Goal: Task Accomplishment & Management: Use online tool/utility

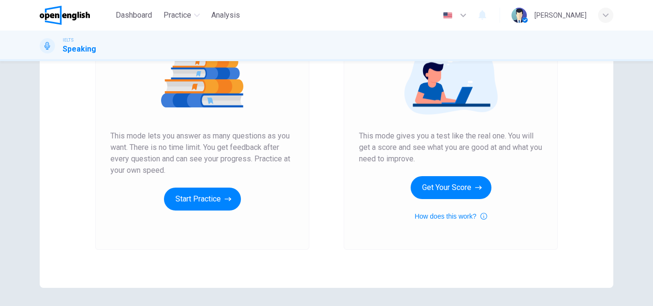
scroll to position [156, 0]
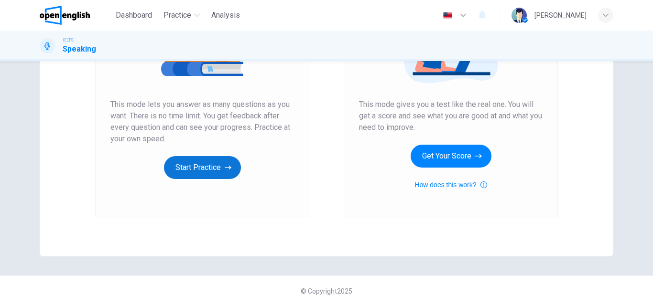
click at [205, 172] on button "Start Practice" at bounding box center [202, 167] width 77 height 23
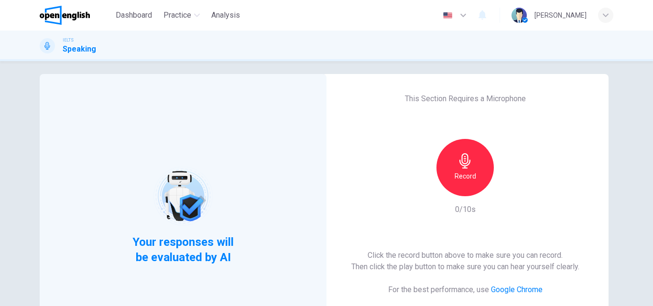
scroll to position [0, 0]
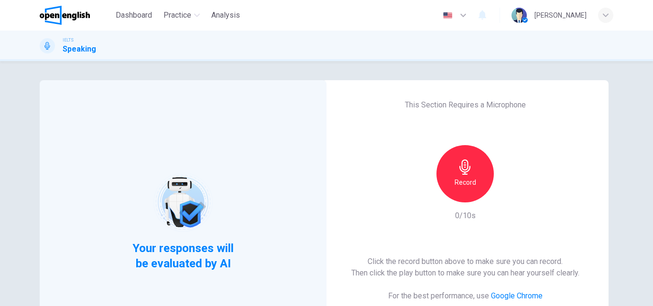
click at [460, 136] on div "This Section Requires a Microphone Record 0/10s Click the record button above t…" at bounding box center [465, 221] width 287 height 283
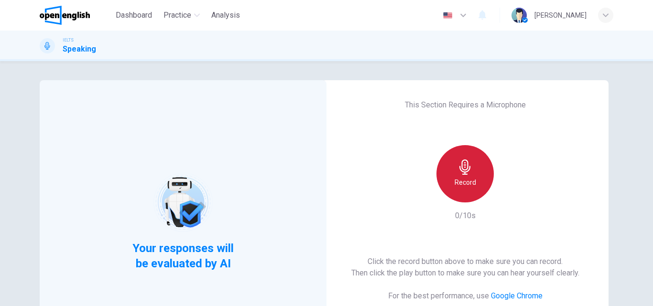
click at [454, 163] on div "Record" at bounding box center [464, 173] width 57 height 57
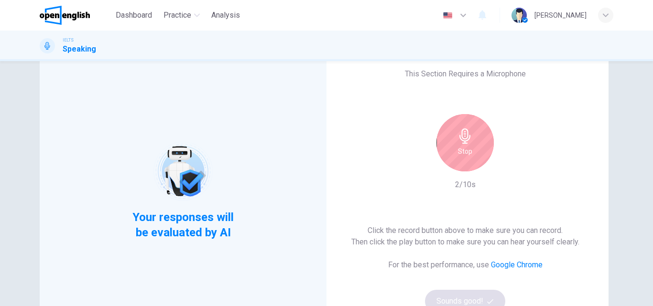
scroll to position [48, 0]
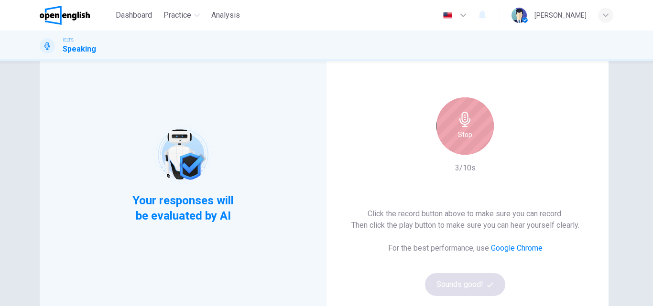
click at [461, 133] on h6 "Stop" at bounding box center [465, 134] width 14 height 11
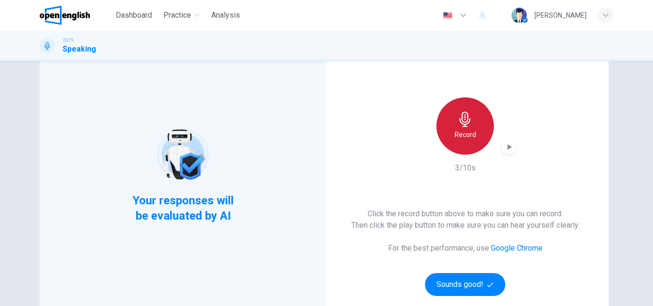
click at [461, 133] on h6 "Record" at bounding box center [465, 134] width 22 height 11
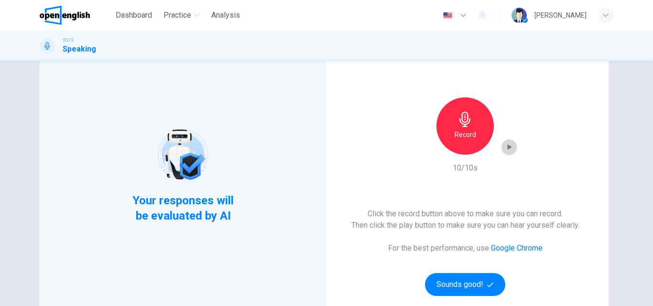
click at [507, 147] on icon "button" at bounding box center [509, 147] width 4 height 6
click at [476, 127] on div "Record" at bounding box center [464, 125] width 57 height 57
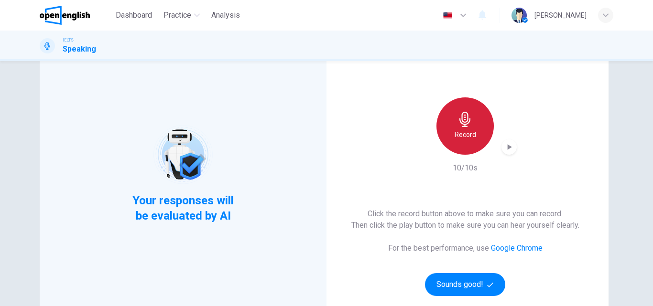
click at [475, 119] on div "Record" at bounding box center [464, 125] width 57 height 57
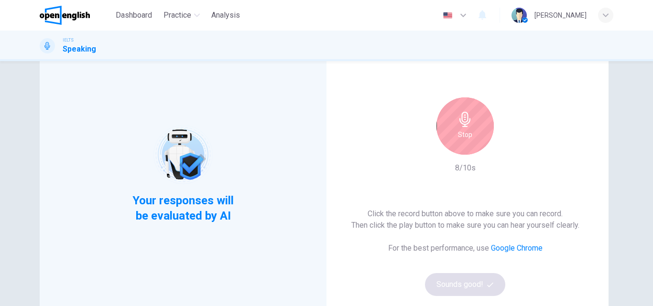
click at [472, 125] on div "Stop" at bounding box center [464, 125] width 57 height 57
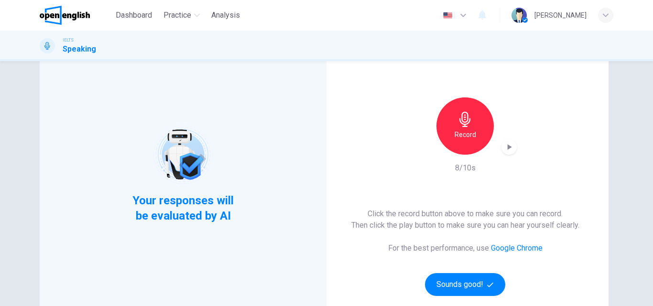
click at [472, 125] on div "Record" at bounding box center [464, 125] width 57 height 57
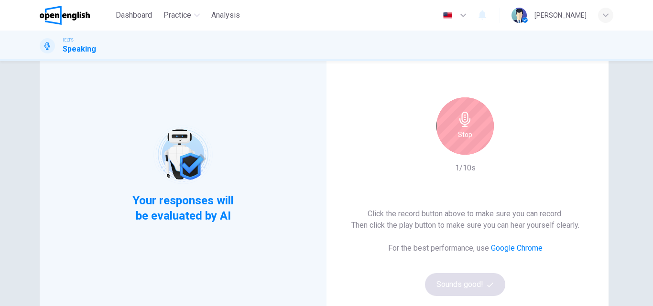
scroll to position [96, 0]
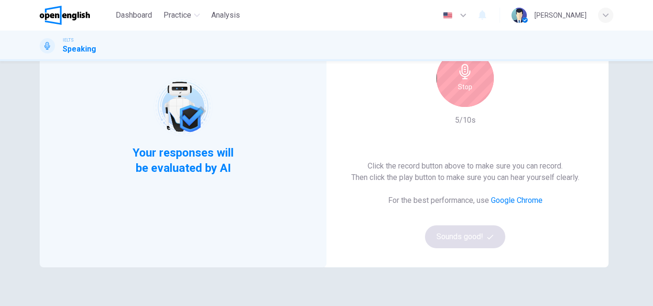
click at [497, 201] on link "Google Chrome" at bounding box center [517, 200] width 52 height 9
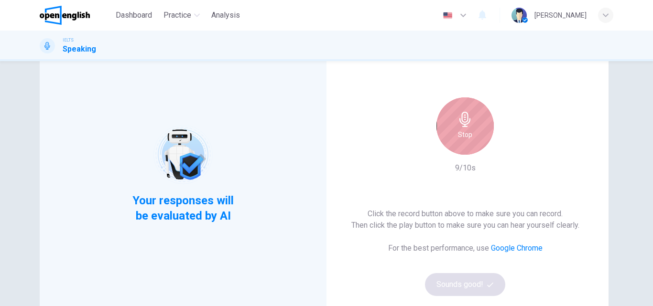
click at [477, 130] on div "Stop" at bounding box center [464, 125] width 57 height 57
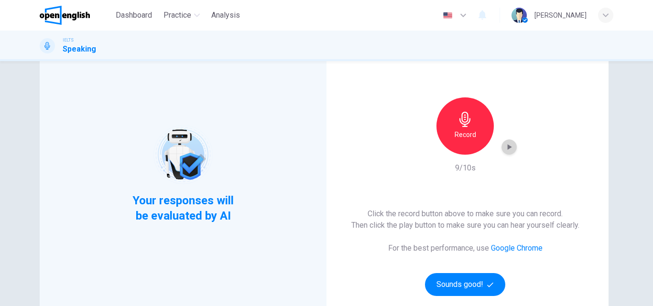
click at [511, 148] on icon "button" at bounding box center [509, 147] width 10 height 10
click at [466, 282] on button "Sounds good!" at bounding box center [465, 284] width 80 height 23
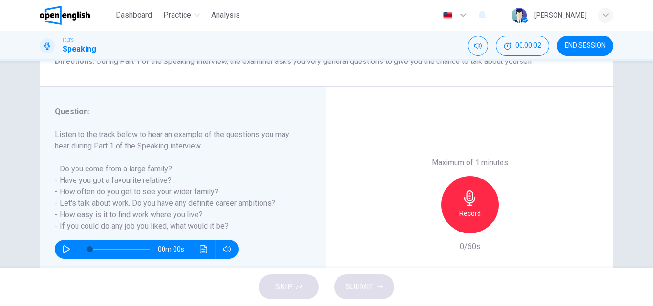
scroll to position [96, 0]
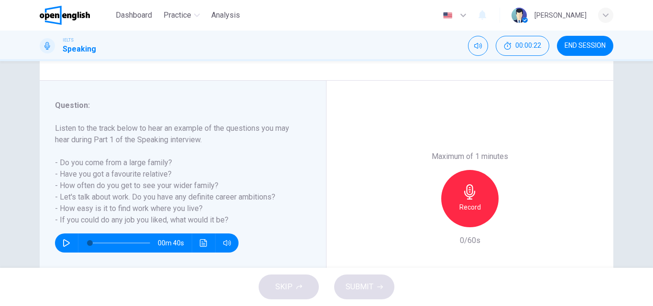
click at [66, 242] on icon "button" at bounding box center [66, 243] width 7 height 8
click at [65, 242] on icon "button" at bounding box center [66, 243] width 5 height 6
type input "*"
click at [67, 245] on icon "button" at bounding box center [67, 243] width 8 height 8
type input "*"
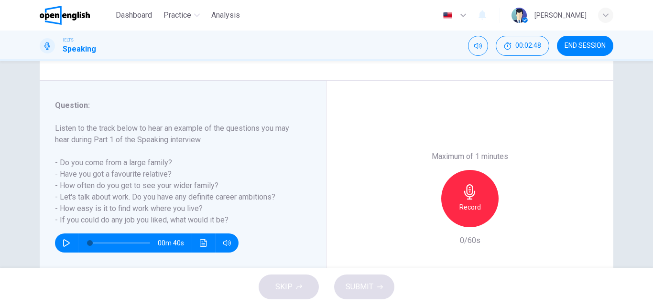
click at [474, 201] on div "Record" at bounding box center [469, 198] width 57 height 57
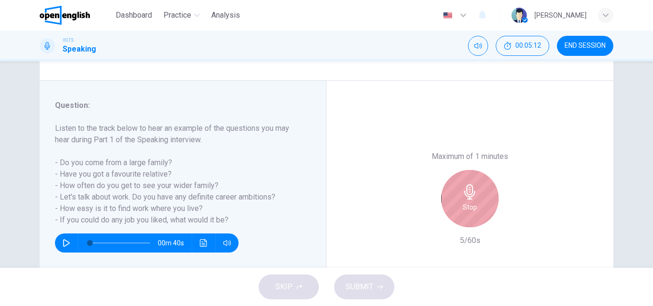
click at [471, 195] on icon "button" at bounding box center [469, 191] width 11 height 15
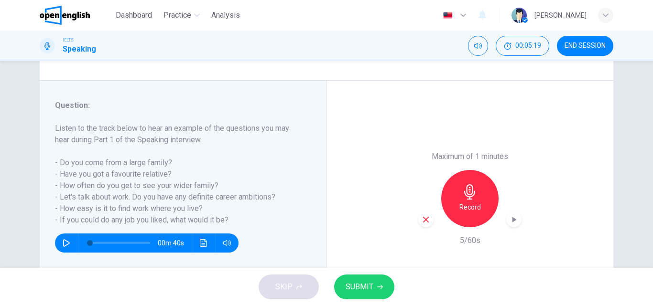
click at [471, 186] on icon "button" at bounding box center [469, 191] width 15 height 15
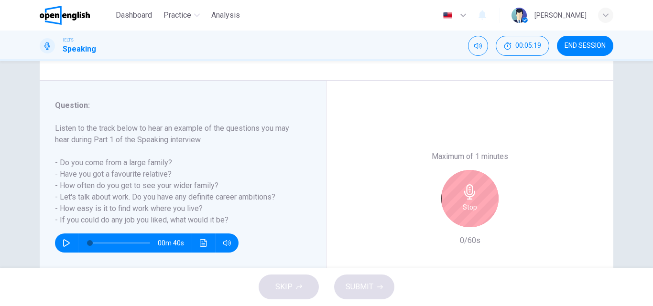
click at [471, 186] on icon "button" at bounding box center [469, 191] width 15 height 15
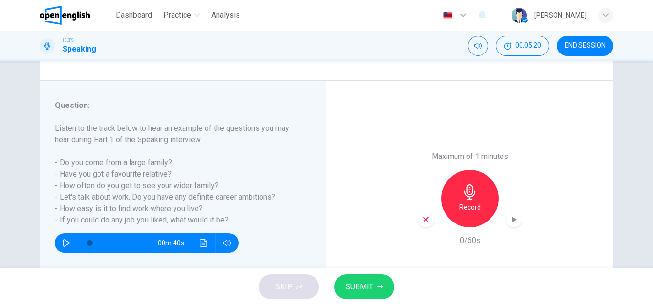
click at [360, 283] on span "SUBMIT" at bounding box center [359, 287] width 28 height 13
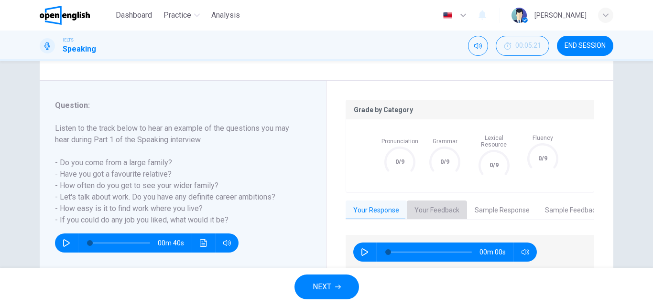
click at [444, 206] on button "Your Feedback" at bounding box center [437, 211] width 60 height 20
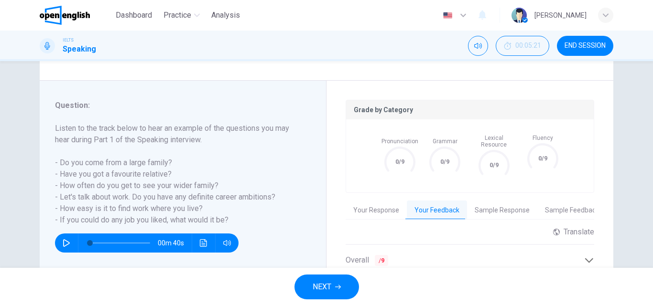
click at [496, 206] on button "Sample Response" at bounding box center [502, 211] width 70 height 20
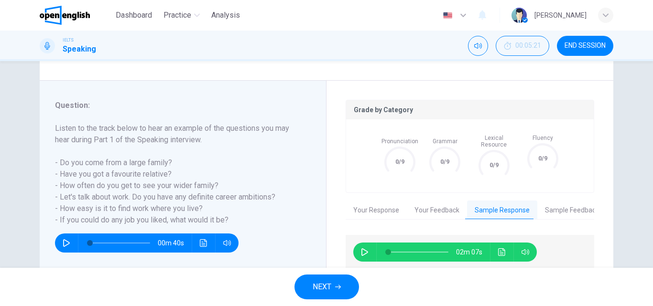
click at [567, 205] on button "Sample Feedback" at bounding box center [571, 211] width 69 height 20
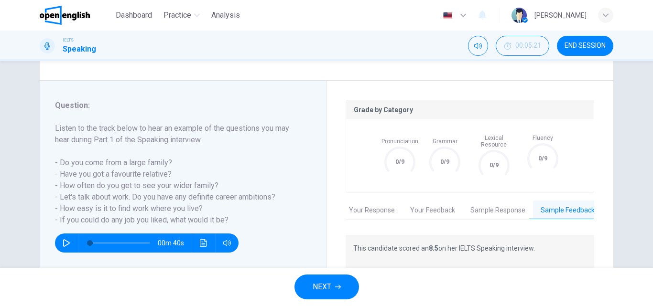
scroll to position [0, 8]
click at [383, 201] on button "Your Response" at bounding box center [368, 211] width 61 height 20
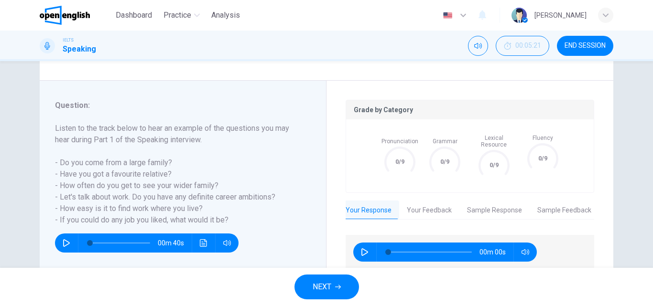
scroll to position [0, 0]
click at [434, 205] on button "Your Feedback" at bounding box center [437, 211] width 60 height 20
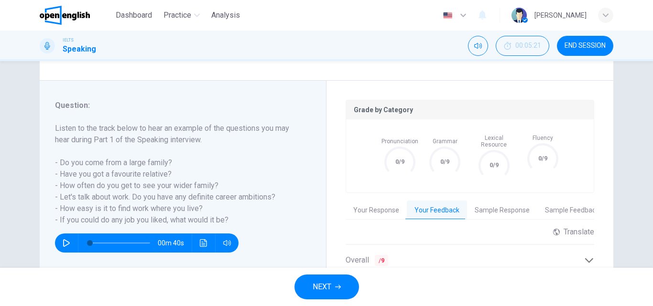
click at [369, 201] on button "Your Response" at bounding box center [375, 211] width 61 height 20
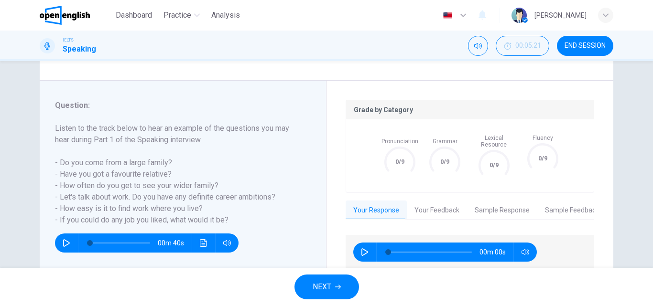
click at [361, 248] on icon "button" at bounding box center [365, 252] width 8 height 8
type input "*"
click at [324, 297] on button "NEXT" at bounding box center [326, 287] width 65 height 25
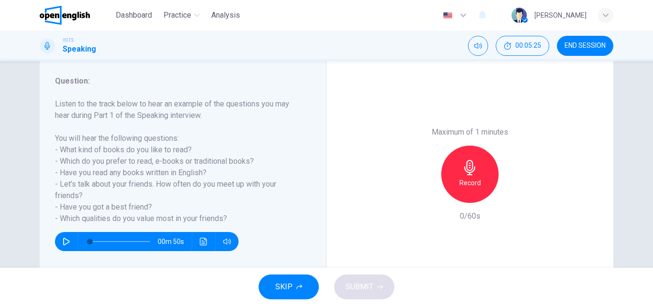
scroll to position [143, 0]
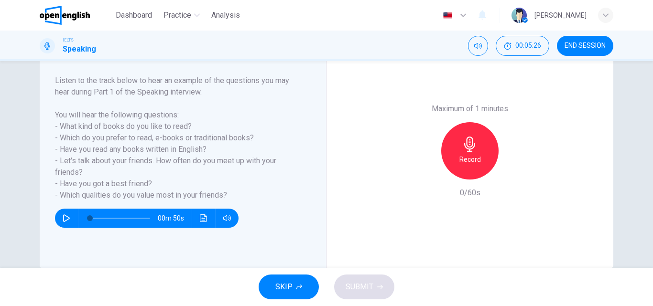
click at [63, 221] on icon "button" at bounding box center [66, 219] width 7 height 8
type input "*"
click at [454, 151] on div "Record" at bounding box center [469, 150] width 57 height 57
click at [465, 153] on div "Record" at bounding box center [469, 150] width 57 height 57
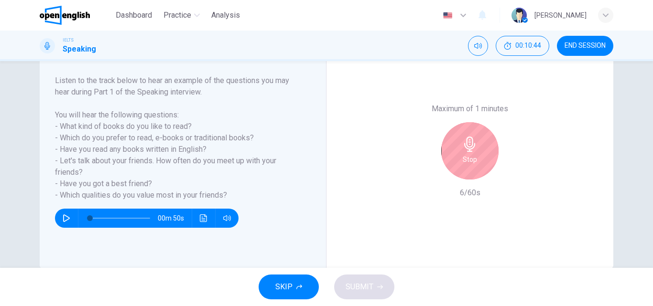
click at [474, 139] on icon "button" at bounding box center [469, 144] width 15 height 15
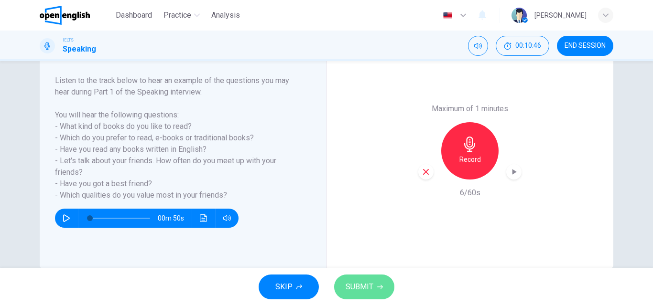
click at [375, 288] on button "SUBMIT" at bounding box center [364, 287] width 60 height 25
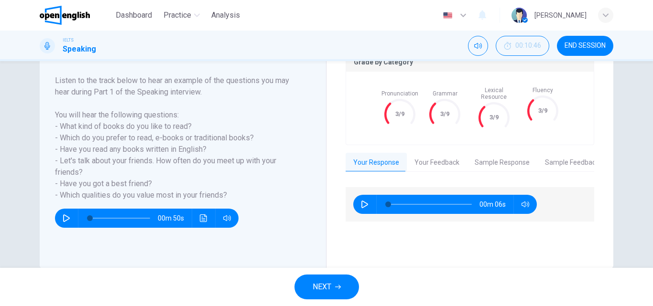
click at [436, 156] on button "Your Feedback" at bounding box center [437, 163] width 60 height 20
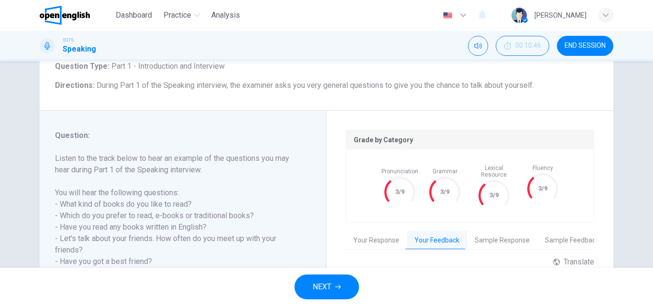
scroll to position [119, 0]
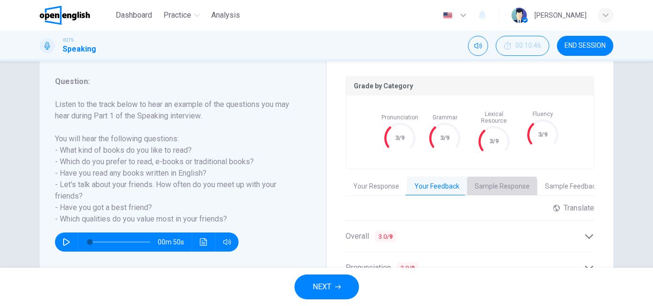
click at [488, 181] on button "Sample Response" at bounding box center [502, 187] width 70 height 20
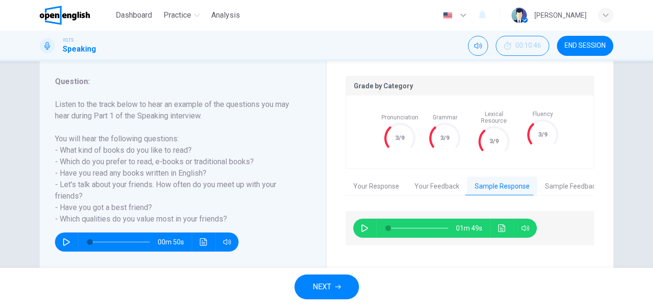
click at [363, 225] on icon "button" at bounding box center [365, 229] width 8 height 8
click at [572, 184] on button "Sample Feedback" at bounding box center [571, 187] width 69 height 20
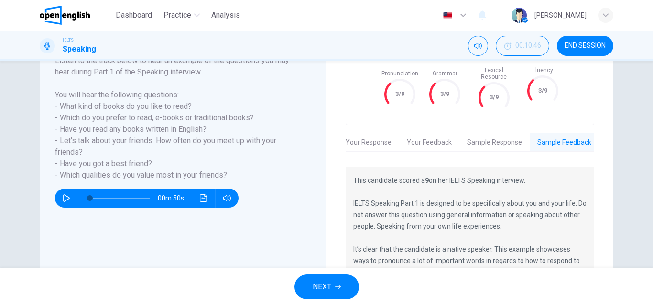
scroll to position [141, 0]
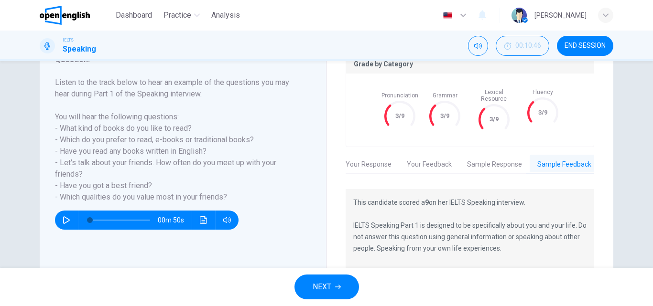
click at [361, 159] on button "Your Response" at bounding box center [368, 165] width 61 height 20
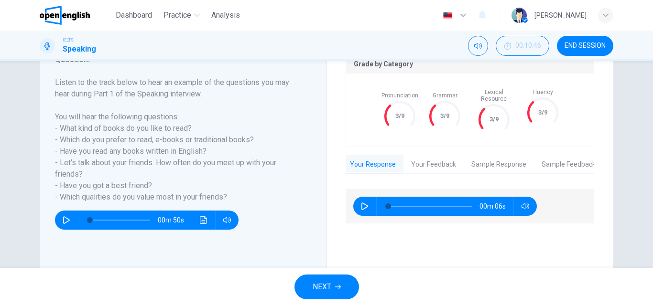
scroll to position [0, 0]
click at [491, 157] on button "Sample Response" at bounding box center [502, 165] width 70 height 20
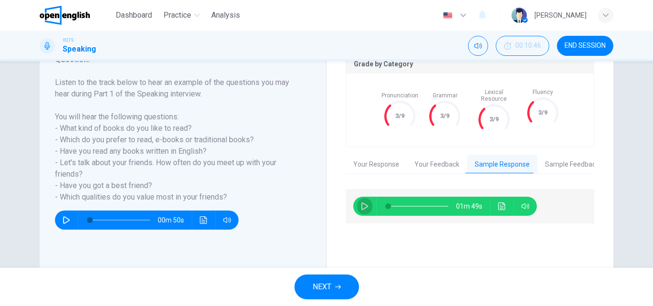
click at [363, 203] on icon "button" at bounding box center [364, 207] width 7 height 8
click at [366, 203] on icon "button" at bounding box center [365, 207] width 8 height 8
click at [361, 203] on icon "button" at bounding box center [365, 207] width 8 height 8
click at [362, 204] on icon "button" at bounding box center [364, 207] width 5 height 6
click at [361, 203] on icon "button" at bounding box center [365, 207] width 8 height 8
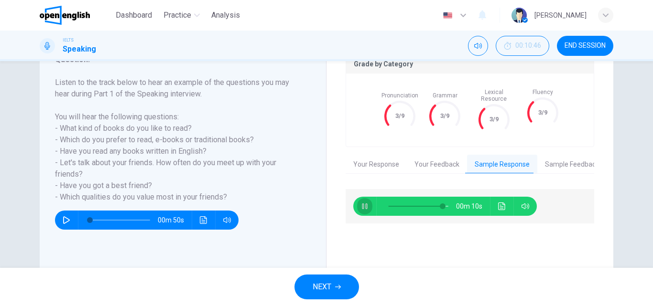
click at [362, 204] on icon "button" at bounding box center [364, 207] width 5 height 6
click at [433, 204] on span at bounding box center [436, 207] width 6 height 6
click at [359, 197] on button "button" at bounding box center [364, 206] width 15 height 19
click at [362, 203] on icon "button" at bounding box center [365, 207] width 8 height 8
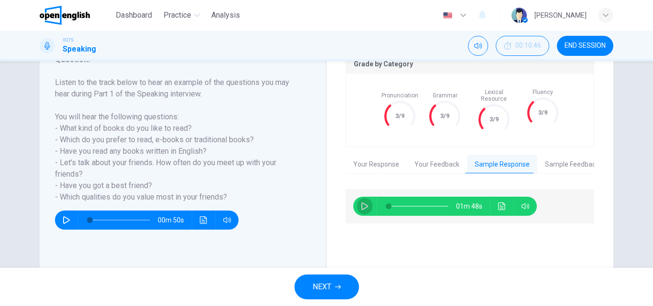
click at [362, 203] on icon "button" at bounding box center [365, 207] width 8 height 8
click at [393, 204] on span at bounding box center [391, 207] width 6 height 6
type input "**"
click at [575, 159] on button "Sample Feedback" at bounding box center [571, 165] width 69 height 20
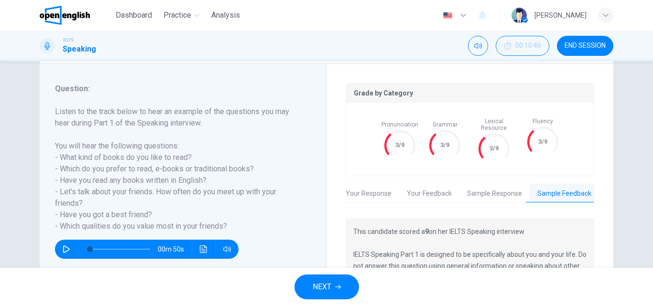
scroll to position [143, 0]
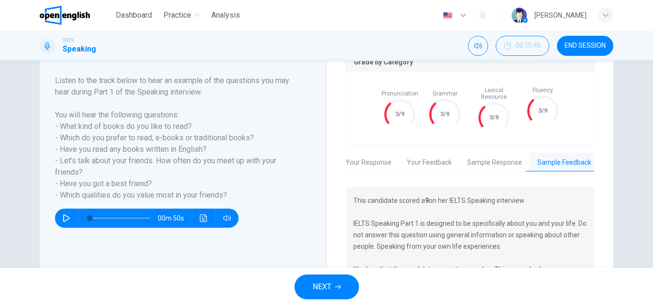
click at [334, 281] on button "NEXT" at bounding box center [326, 287] width 65 height 25
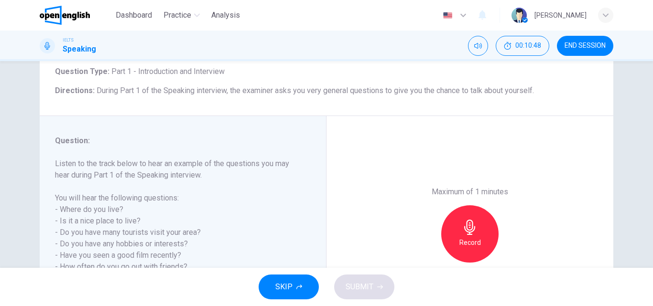
scroll to position [96, 0]
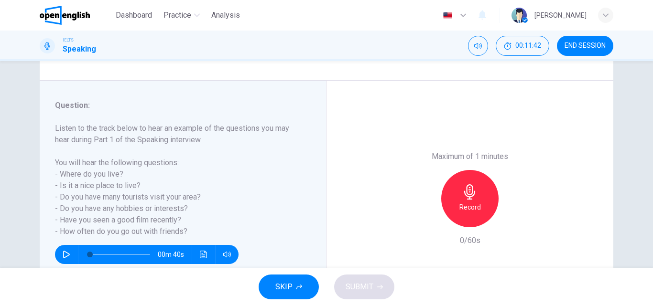
click at [64, 254] on icon "button" at bounding box center [67, 255] width 8 height 8
type input "*"
click at [468, 201] on div "Record" at bounding box center [469, 198] width 57 height 57
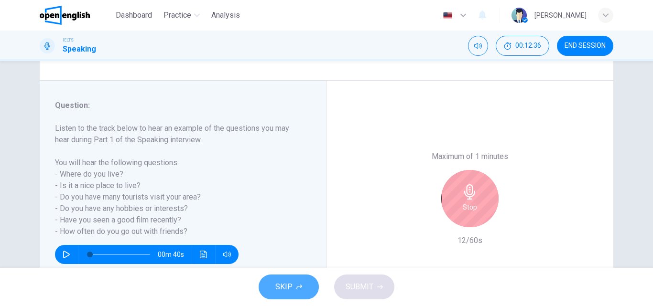
click at [291, 291] on span "SKIP" at bounding box center [283, 287] width 17 height 13
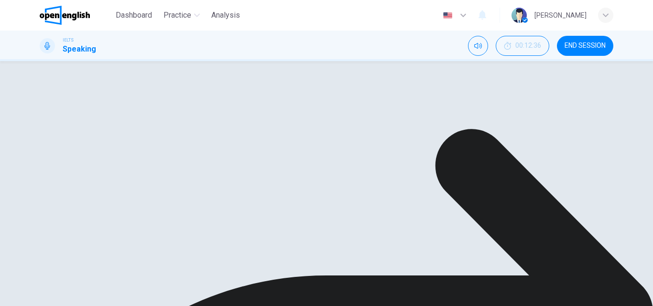
click at [363, 248] on icon "button" at bounding box center [364, 252] width 7 height 8
click at [363, 251] on button "button" at bounding box center [364, 252] width 15 height 19
type input "*"
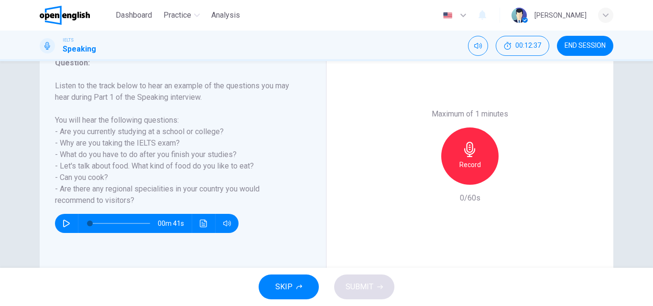
scroll to position [143, 0]
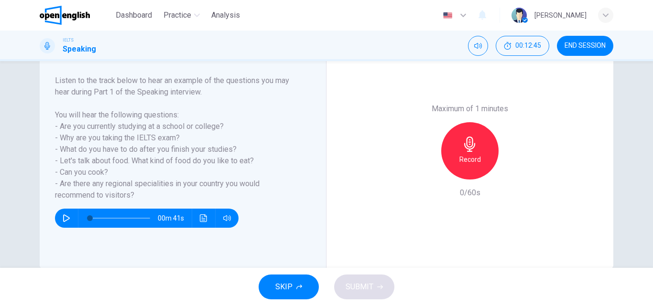
click at [296, 282] on button "SKIP" at bounding box center [289, 287] width 60 height 25
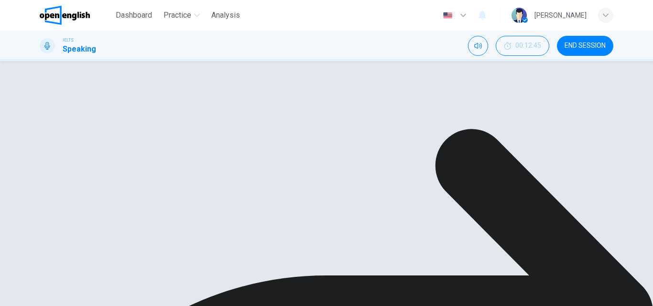
click at [362, 201] on icon "button" at bounding box center [365, 205] width 8 height 8
type input "*"
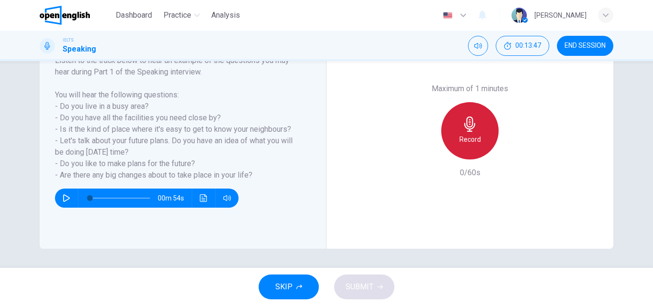
click at [455, 129] on div "Record" at bounding box center [469, 130] width 57 height 57
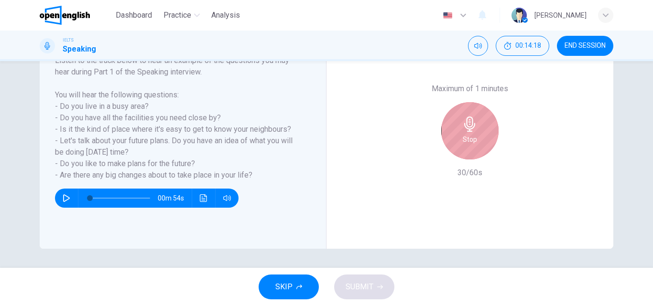
click at [475, 128] on icon "button" at bounding box center [469, 124] width 15 height 15
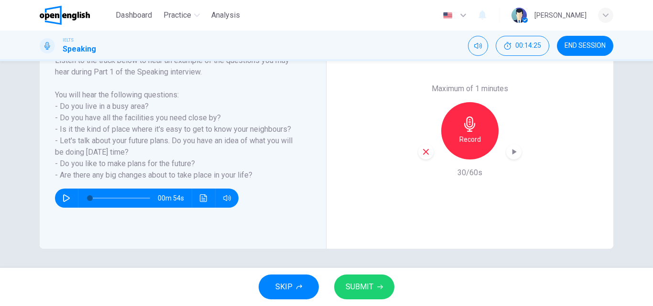
click at [370, 286] on span "SUBMIT" at bounding box center [359, 287] width 28 height 13
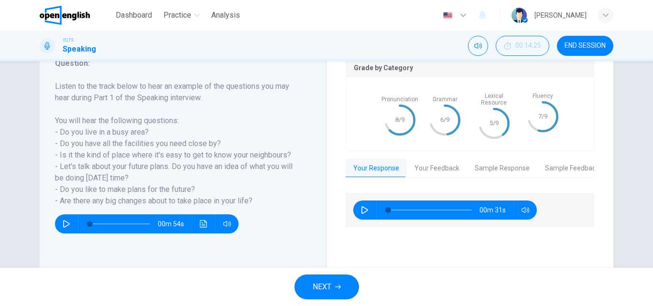
scroll to position [116, 0]
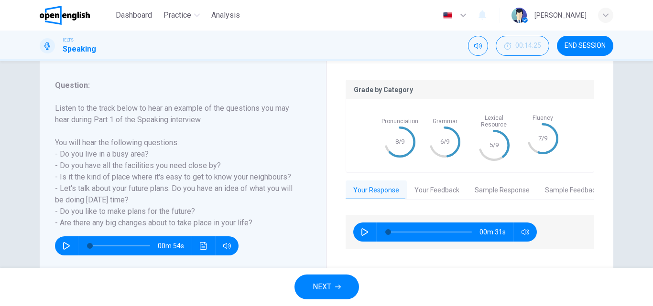
click at [488, 185] on button "Sample Response" at bounding box center [502, 191] width 70 height 20
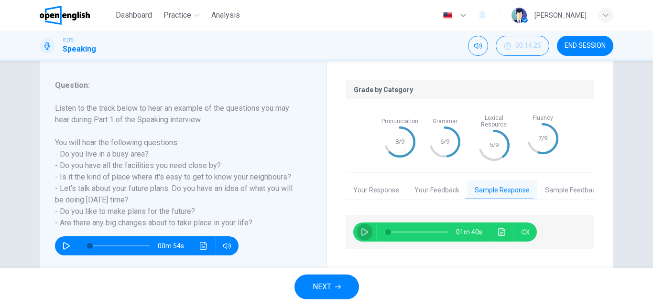
click at [362, 228] on icon "button" at bounding box center [365, 232] width 8 height 8
type input "*"
type input "**"
click at [124, 16] on span "Dashboard" at bounding box center [134, 15] width 36 height 11
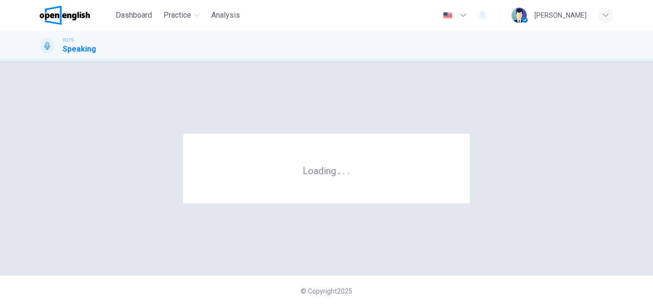
scroll to position [0, 0]
